Goal: Information Seeking & Learning: Compare options

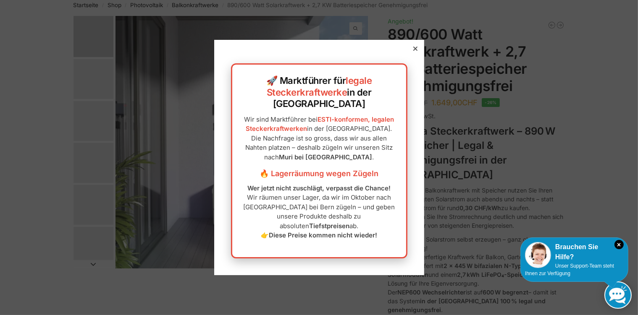
scroll to position [44, 0]
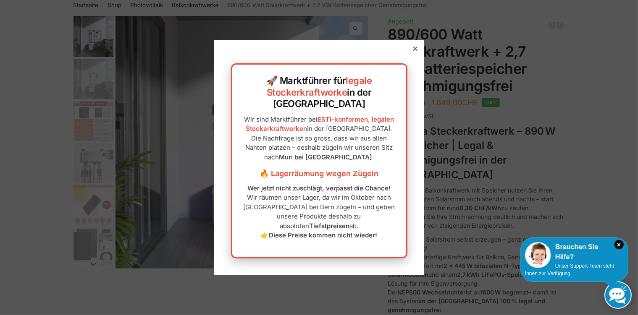
click at [411, 52] on div at bounding box center [415, 49] width 8 height 8
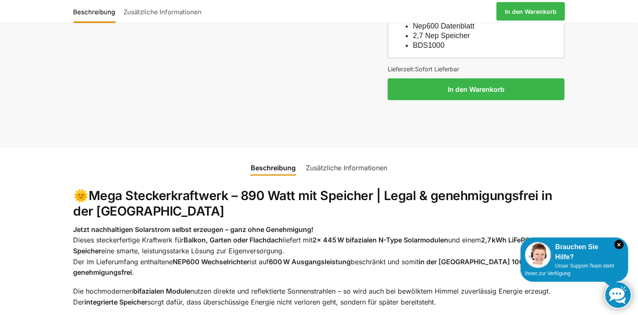
scroll to position [886, 0]
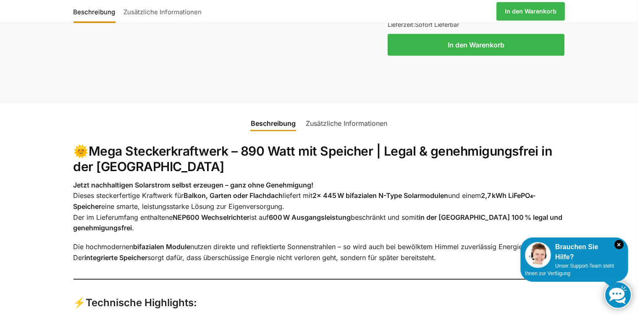
click at [336, 120] on link "Zusätzliche Informationen" at bounding box center [346, 123] width 91 height 20
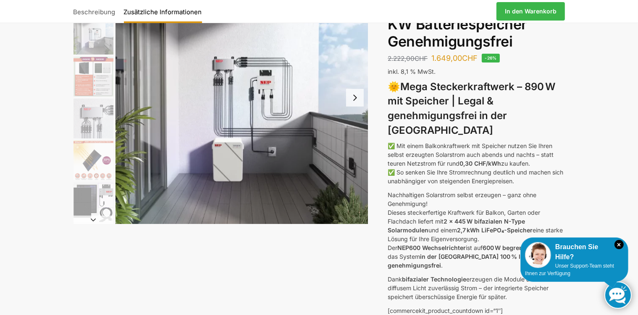
scroll to position [44, 0]
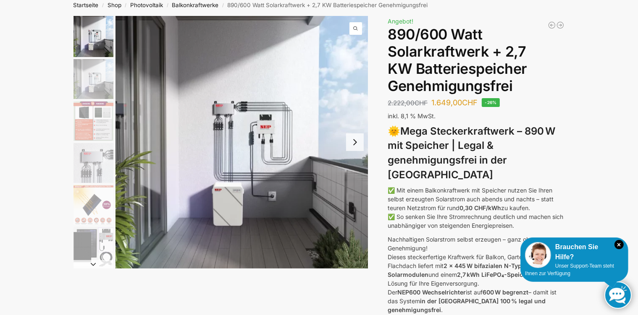
click at [350, 144] on button "Next slide" at bounding box center [355, 142] width 18 height 18
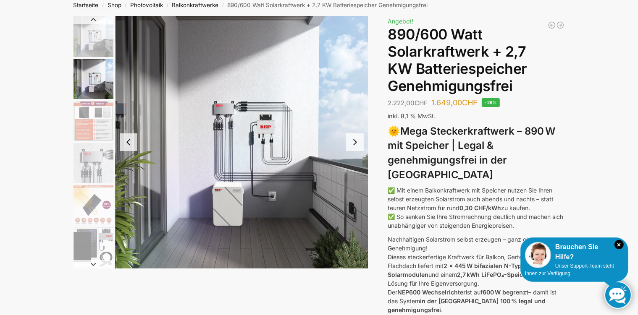
click at [350, 144] on button "Next slide" at bounding box center [355, 142] width 18 height 18
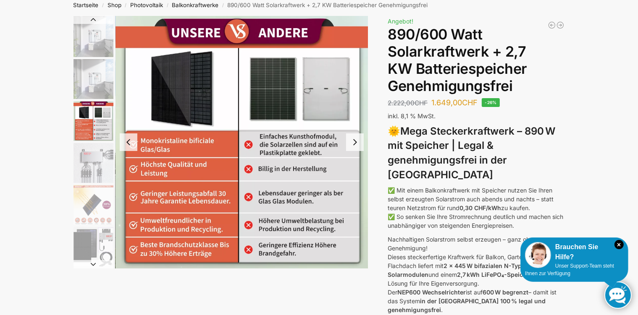
click at [355, 142] on button "Next slide" at bounding box center [355, 142] width 18 height 18
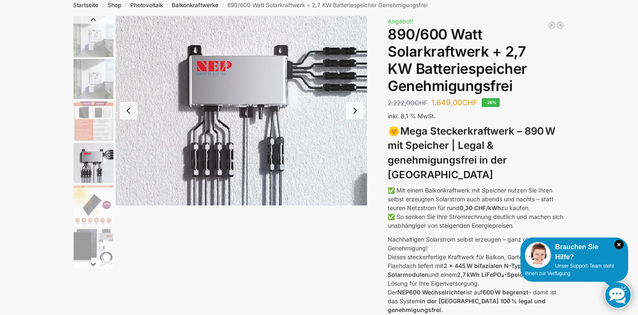
click at [355, 142] on img "4 / 12" at bounding box center [241, 111] width 253 height 190
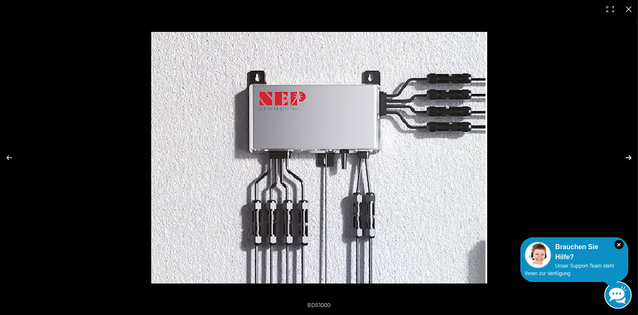
click at [631, 152] on button "Next (arrow right)" at bounding box center [622, 158] width 29 height 42
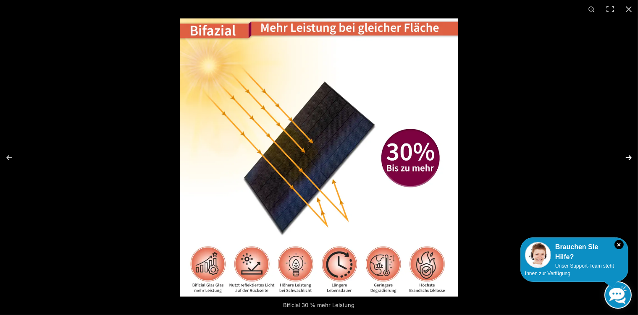
click at [628, 152] on button "Next (arrow right)" at bounding box center [622, 158] width 29 height 42
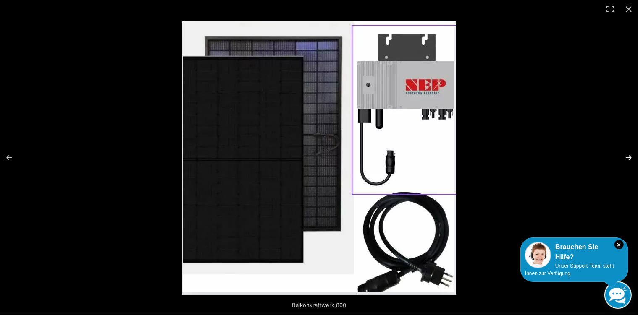
click at [628, 152] on button "Next (arrow right)" at bounding box center [622, 158] width 29 height 42
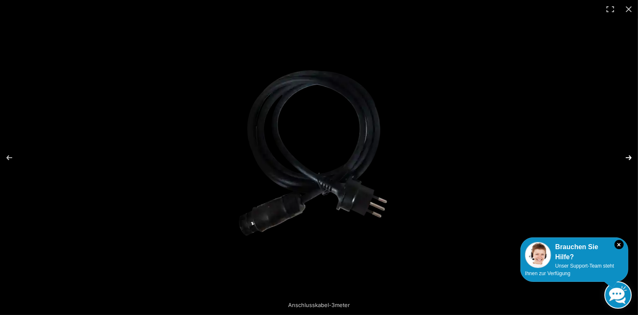
click at [627, 153] on button "Next (arrow right)" at bounding box center [622, 158] width 29 height 42
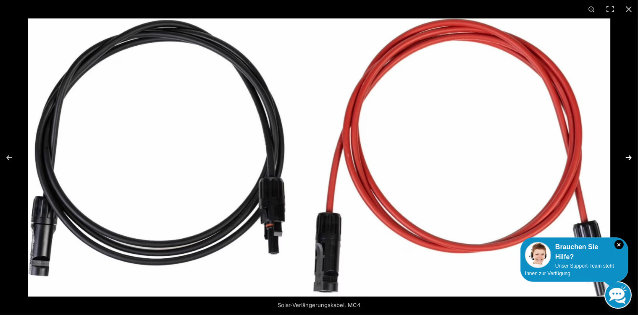
click at [627, 154] on button "Next (arrow right)" at bounding box center [622, 158] width 29 height 42
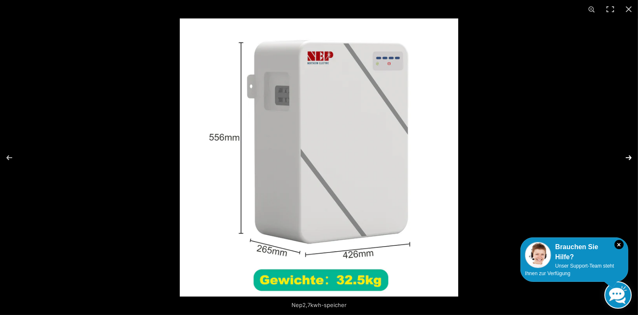
click at [626, 154] on button "Next (arrow right)" at bounding box center [622, 158] width 29 height 42
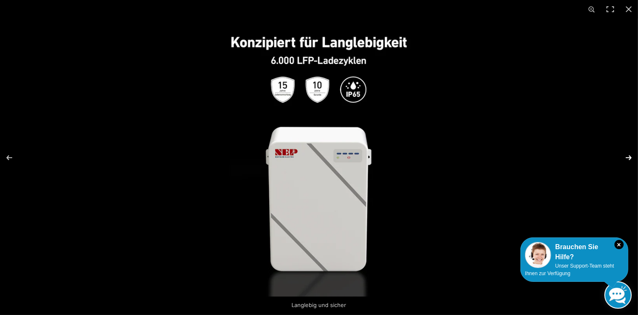
click at [626, 155] on button "Next (arrow right)" at bounding box center [622, 158] width 29 height 42
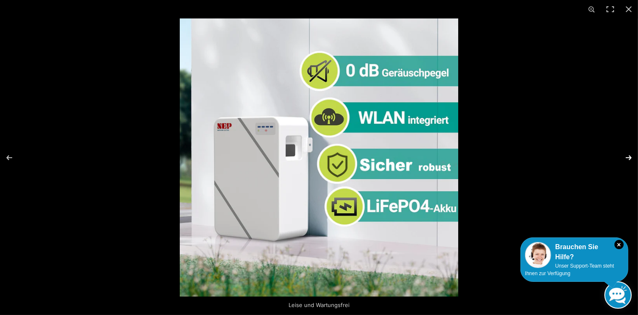
click at [627, 157] on button "Next (arrow right)" at bounding box center [622, 158] width 29 height 42
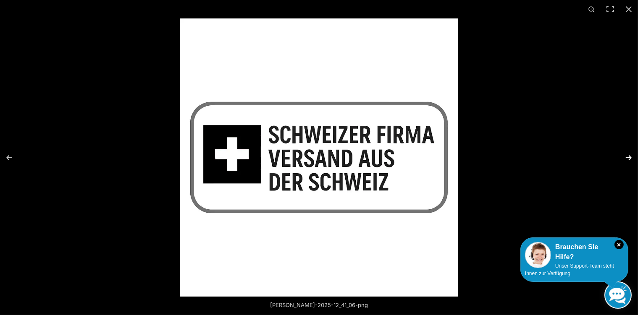
click at [627, 157] on button "Next (arrow right)" at bounding box center [622, 158] width 29 height 42
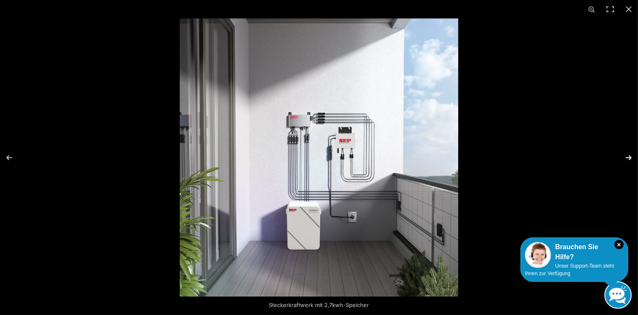
click at [627, 157] on button "Next (arrow right)" at bounding box center [622, 158] width 29 height 42
click at [627, 154] on button "Next (arrow right)" at bounding box center [622, 158] width 29 height 42
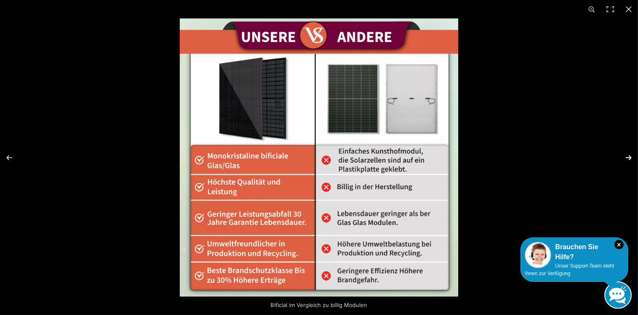
click at [625, 154] on button "Next (arrow right)" at bounding box center [622, 158] width 29 height 42
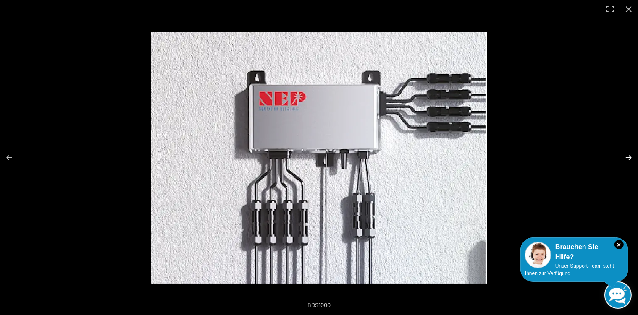
click at [625, 154] on button "Next (arrow right)" at bounding box center [622, 158] width 29 height 42
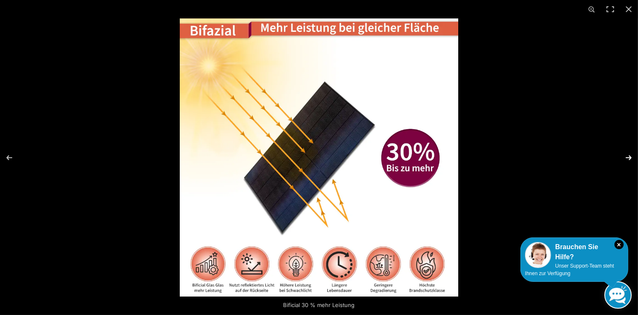
click at [625, 154] on button "Next (arrow right)" at bounding box center [622, 158] width 29 height 42
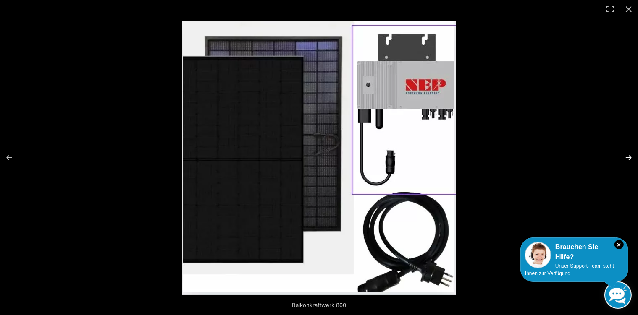
click at [625, 154] on button "Next (arrow right)" at bounding box center [622, 158] width 29 height 42
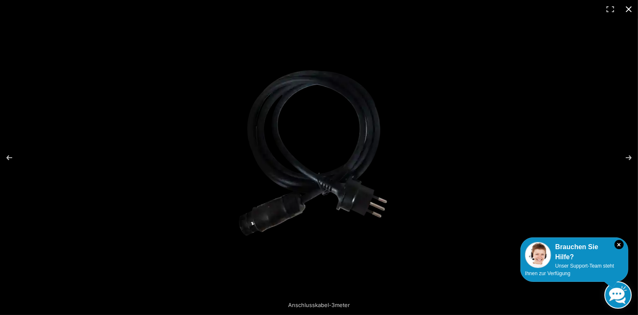
click at [627, 7] on button "Close (Esc)" at bounding box center [628, 9] width 18 height 18
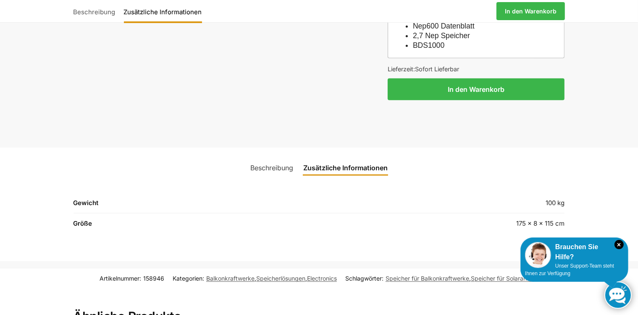
scroll to position [886, 0]
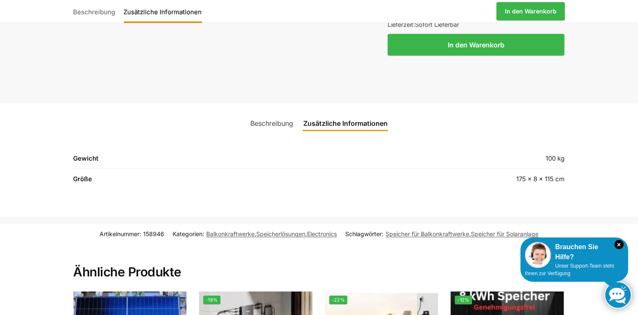
click at [266, 121] on link "Beschreibung" at bounding box center [271, 123] width 53 height 20
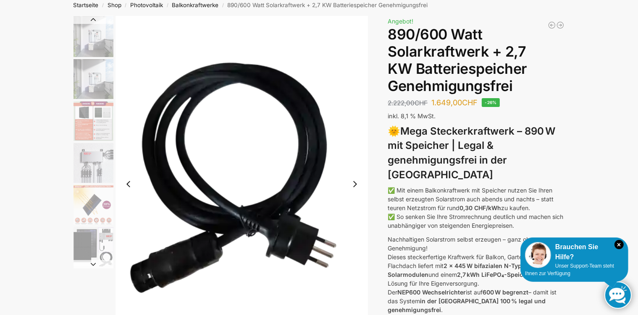
scroll to position [0, 0]
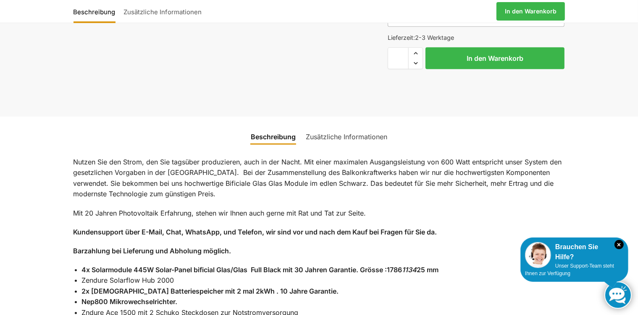
scroll to position [450, 0]
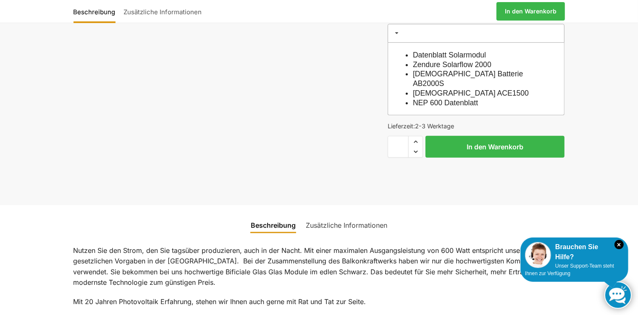
click at [342, 215] on link "Zusätzliche Informationen" at bounding box center [346, 225] width 91 height 20
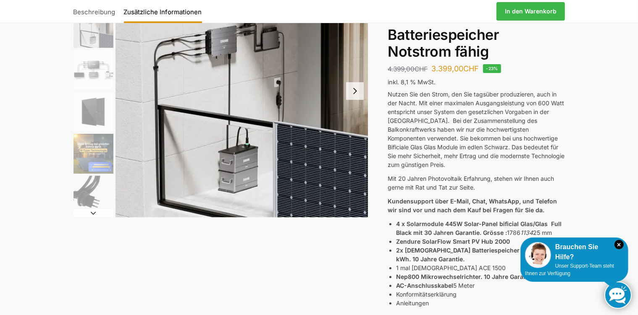
scroll to position [51, 0]
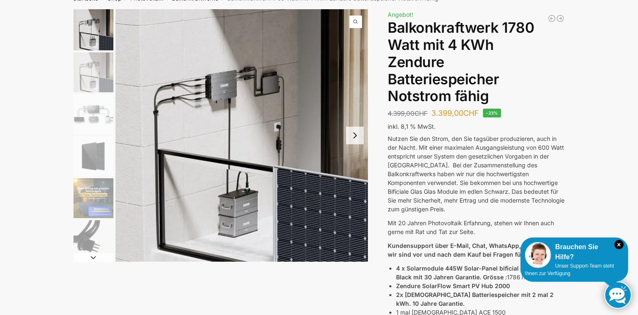
click at [354, 134] on button "Next slide" at bounding box center [355, 136] width 18 height 18
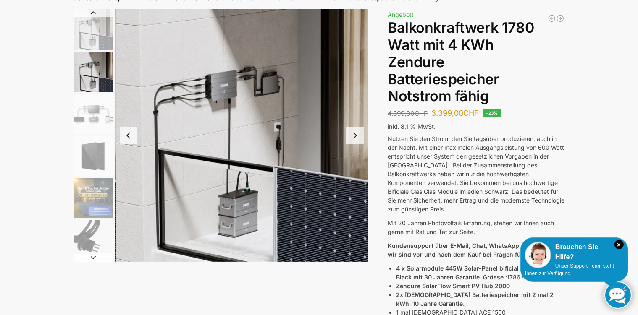
click at [354, 134] on button "Next slide" at bounding box center [355, 136] width 18 height 18
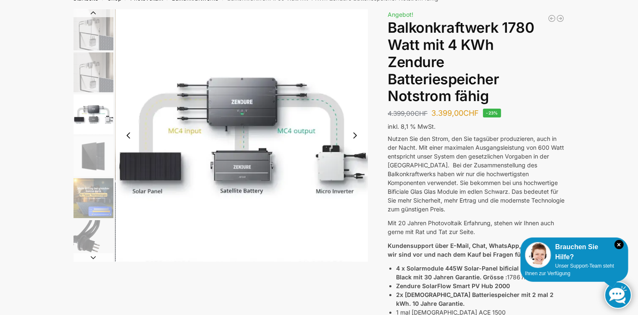
click at [354, 134] on button "Next slide" at bounding box center [355, 136] width 18 height 18
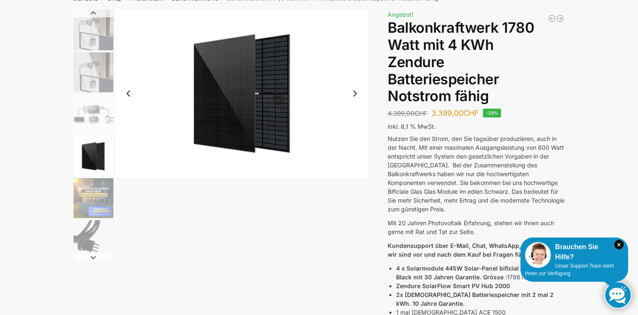
click at [353, 98] on button "Next slide" at bounding box center [355, 94] width 18 height 18
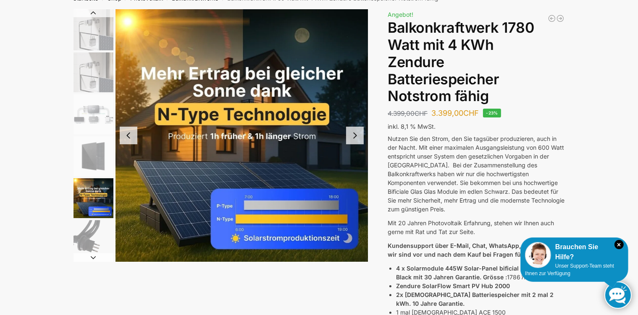
click at [355, 136] on button "Next slide" at bounding box center [355, 136] width 18 height 18
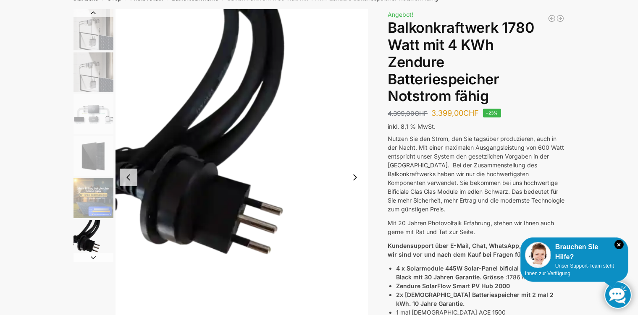
click at [126, 177] on button "Previous slide" at bounding box center [129, 178] width 18 height 18
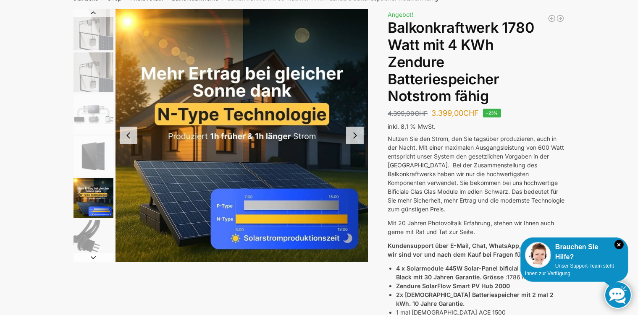
click at [355, 135] on button "Next slide" at bounding box center [355, 136] width 18 height 18
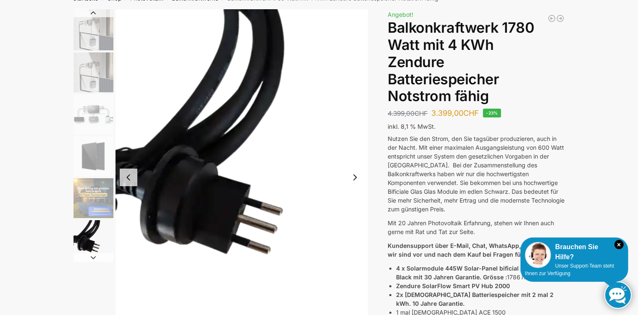
click at [354, 180] on button "Next slide" at bounding box center [355, 178] width 18 height 18
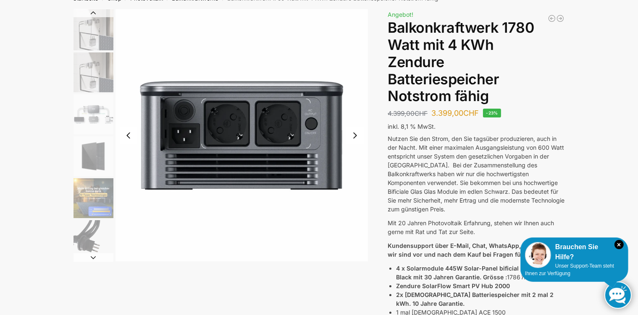
click at [357, 142] on button "Next slide" at bounding box center [355, 136] width 18 height 18
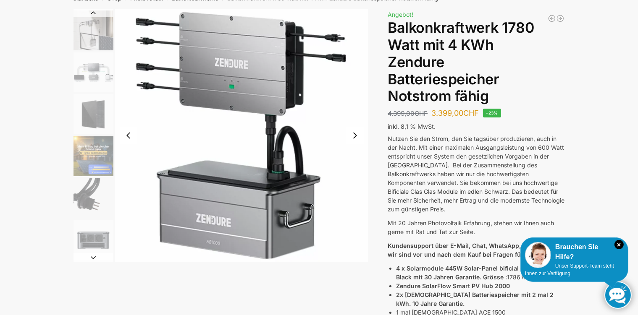
click at [355, 136] on button "Next slide" at bounding box center [355, 136] width 18 height 18
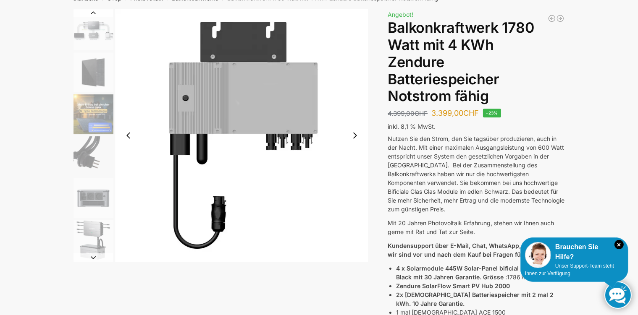
click at [355, 136] on button "Next slide" at bounding box center [355, 136] width 18 height 18
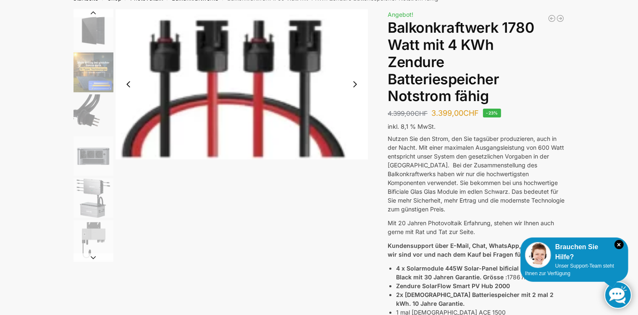
click at [353, 83] on button "Next slide" at bounding box center [355, 85] width 18 height 18
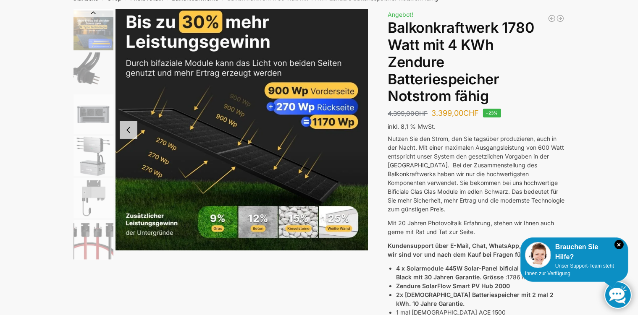
click at [128, 128] on button "Previous slide" at bounding box center [129, 130] width 18 height 18
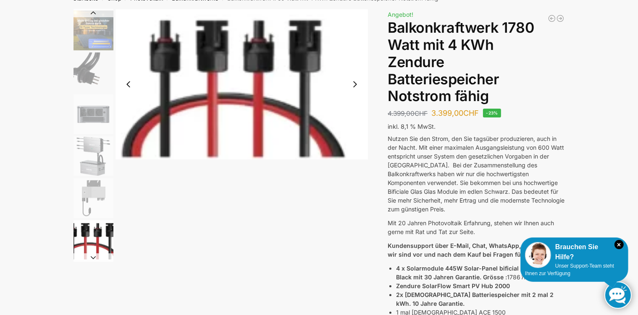
click at [353, 85] on button "Next slide" at bounding box center [355, 85] width 18 height 18
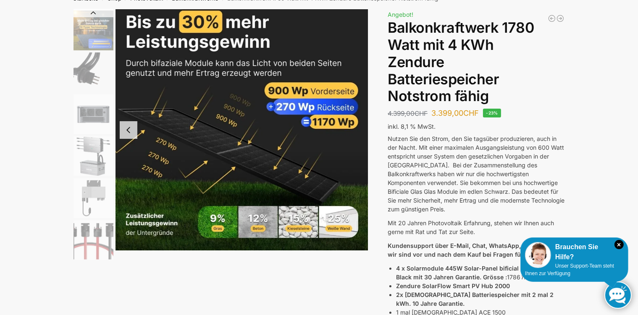
click at [128, 130] on button "Previous slide" at bounding box center [129, 130] width 18 height 18
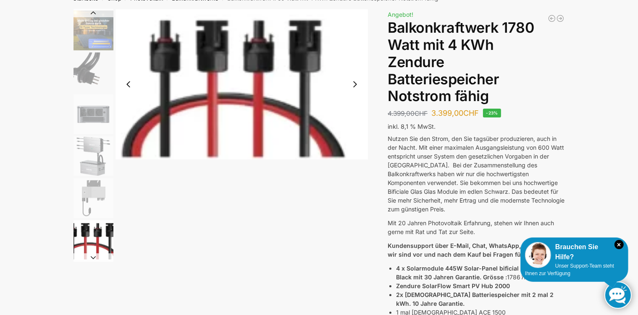
click at [130, 86] on button "Previous slide" at bounding box center [129, 85] width 18 height 18
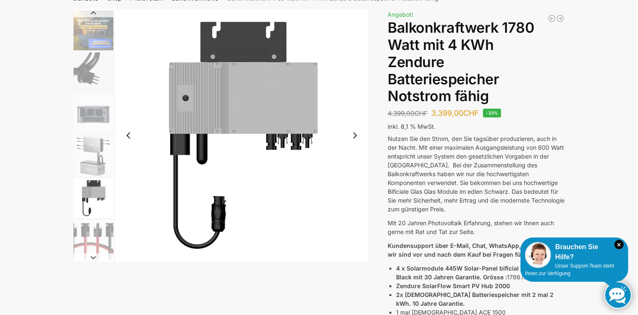
click at [129, 85] on img "9 / 11" at bounding box center [241, 135] width 253 height 253
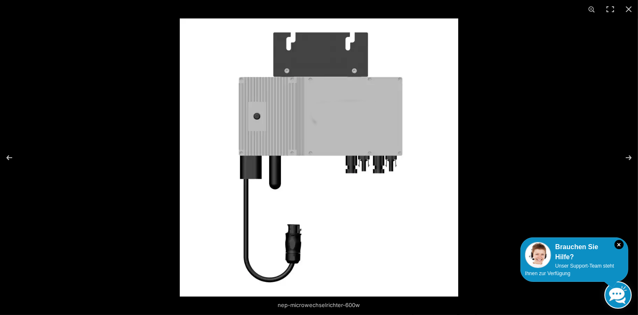
click at [129, 85] on div at bounding box center [319, 157] width 638 height 315
click at [10, 159] on button "Previous (arrow left)" at bounding box center [14, 158] width 29 height 42
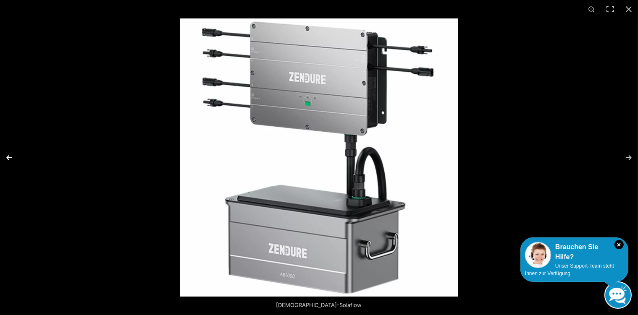
click at [10, 159] on button "Previous (arrow left)" at bounding box center [14, 158] width 29 height 42
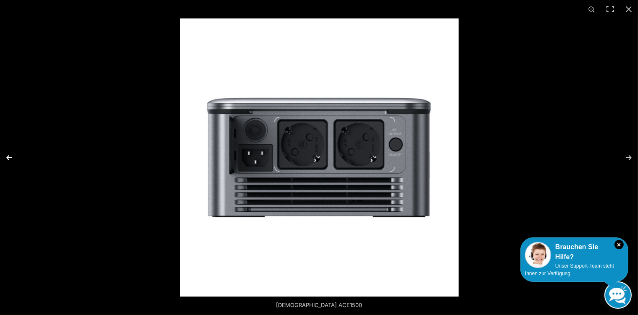
click at [10, 159] on button "Previous (arrow left)" at bounding box center [14, 158] width 29 height 42
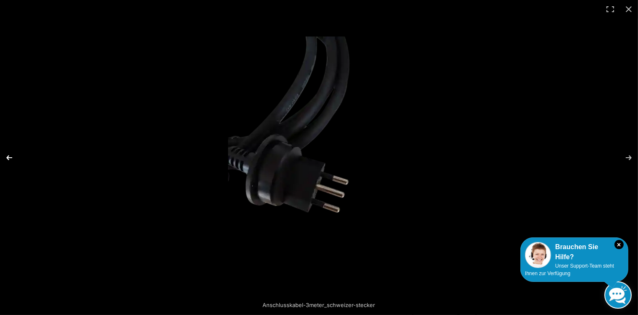
click at [10, 159] on button "Previous (arrow left)" at bounding box center [14, 158] width 29 height 42
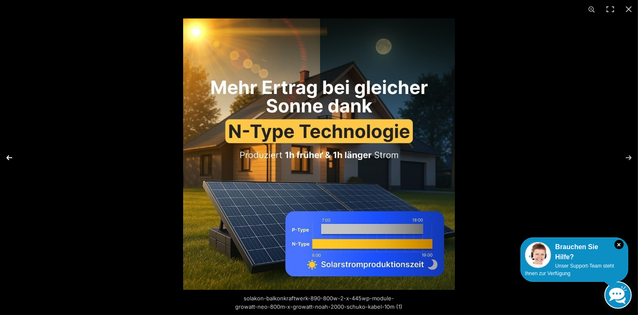
click at [10, 158] on button "Previous (arrow left)" at bounding box center [14, 158] width 29 height 42
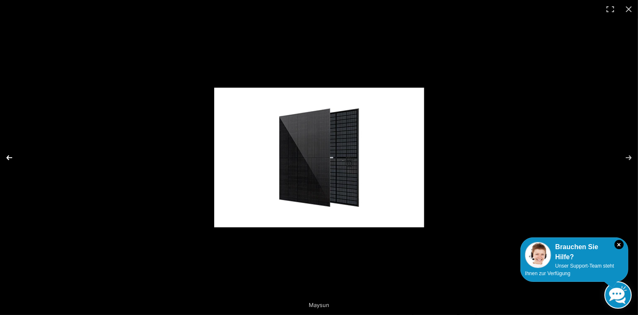
click at [10, 158] on button "Previous (arrow left)" at bounding box center [14, 158] width 29 height 42
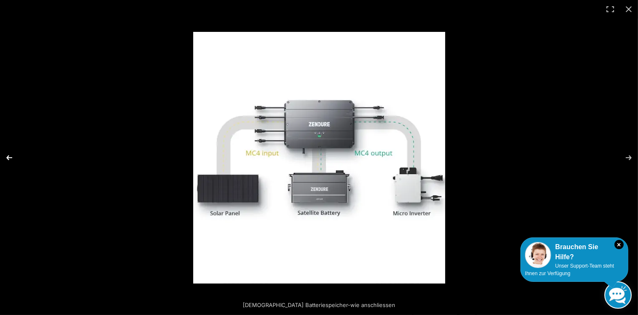
click at [10, 158] on button "Previous (arrow left)" at bounding box center [14, 158] width 29 height 42
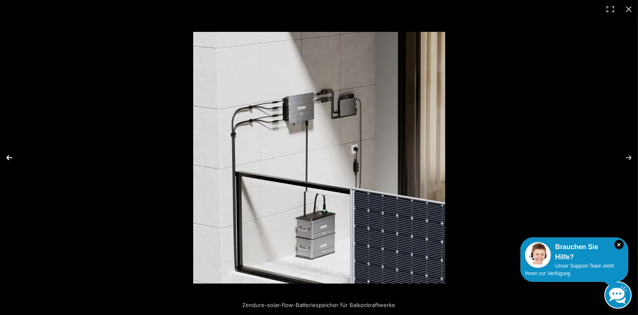
click at [10, 158] on button "Previous (arrow left)" at bounding box center [14, 158] width 29 height 42
click at [629, 8] on button "Close (Esc)" at bounding box center [628, 9] width 18 height 18
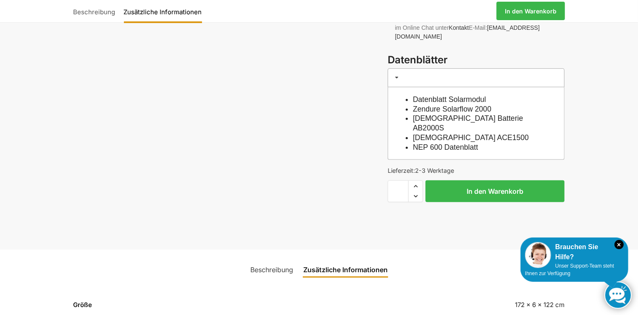
scroll to position [494, 0]
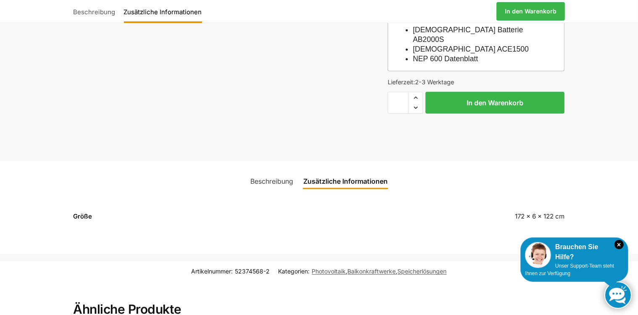
click at [271, 171] on link "Beschreibung" at bounding box center [271, 181] width 53 height 20
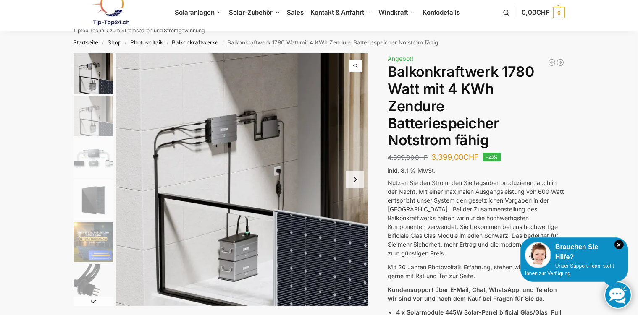
scroll to position [0, 0]
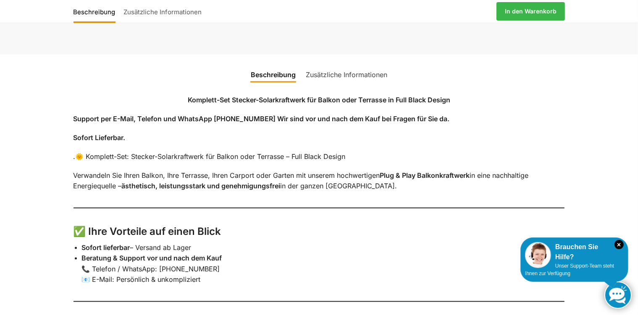
scroll to position [975, 0]
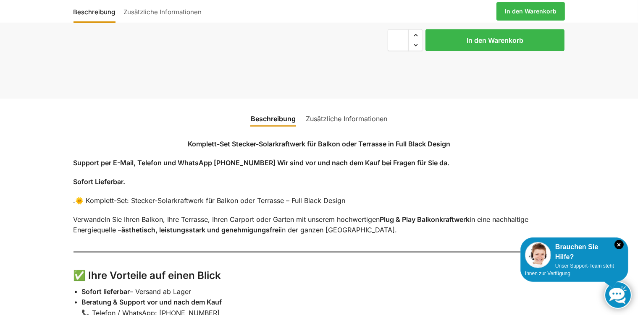
click at [331, 127] on link "Zusätzliche Informationen" at bounding box center [346, 119] width 91 height 20
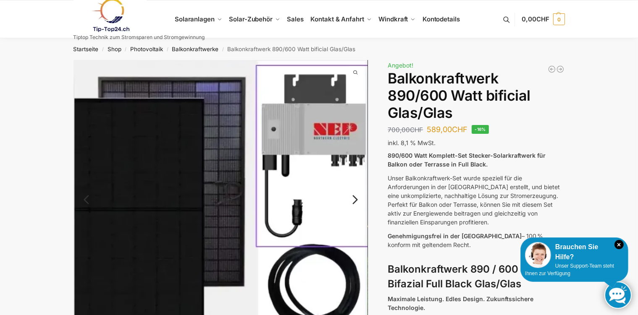
scroll to position [44, 0]
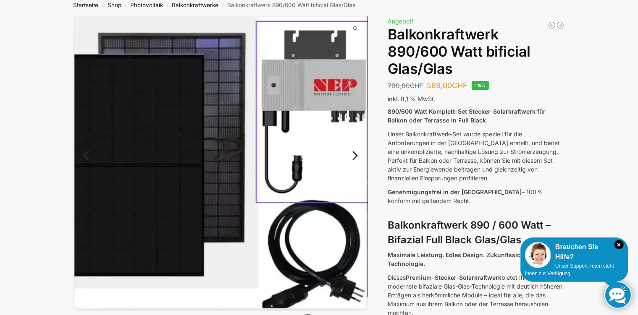
click at [354, 158] on link "Next" at bounding box center [354, 160] width 28 height 8
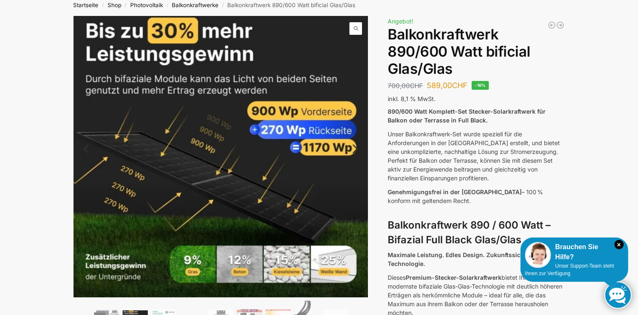
click at [355, 149] on link "Next" at bounding box center [354, 153] width 28 height 8
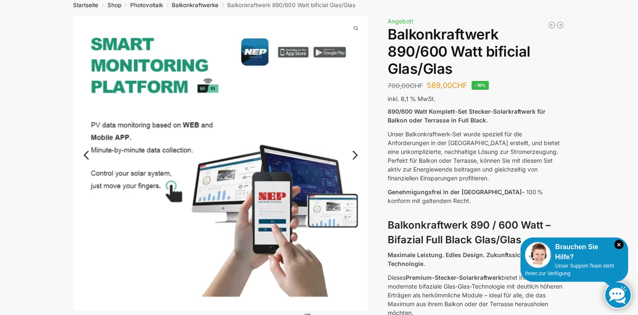
click at [358, 157] on link "Next" at bounding box center [354, 159] width 28 height 8
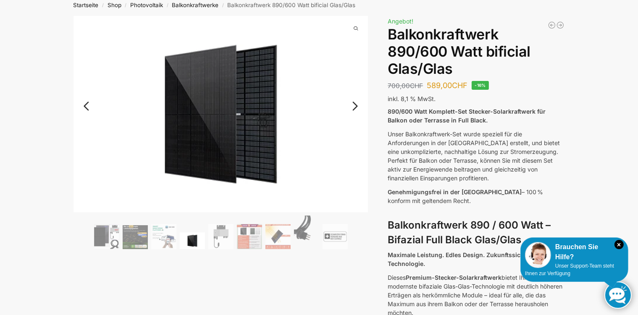
click at [357, 110] on link "Next" at bounding box center [354, 110] width 28 height 8
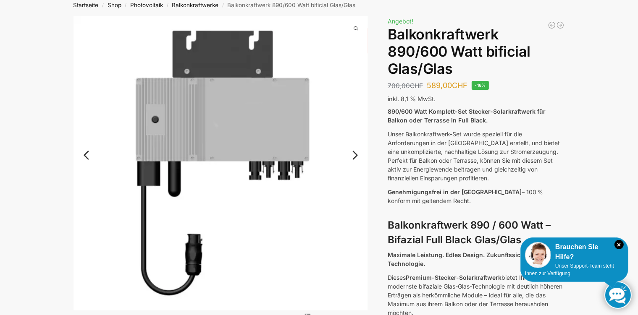
click at [357, 155] on link "Next" at bounding box center [354, 159] width 28 height 8
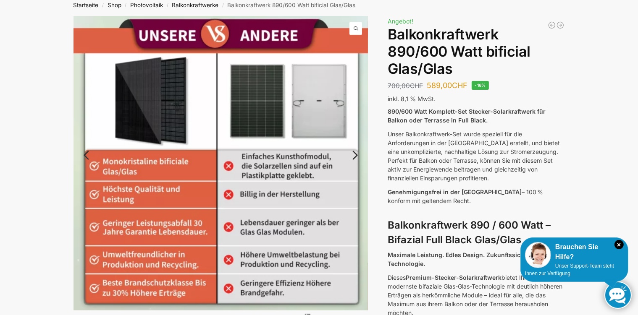
click at [357, 155] on link "Next" at bounding box center [354, 159] width 28 height 8
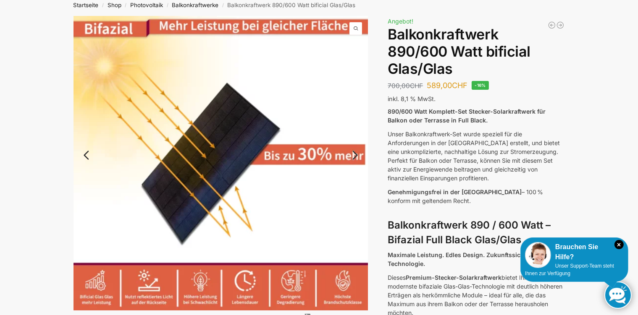
click at [353, 155] on link "Next" at bounding box center [354, 159] width 28 height 8
